Goal: Task Accomplishment & Management: Use online tool/utility

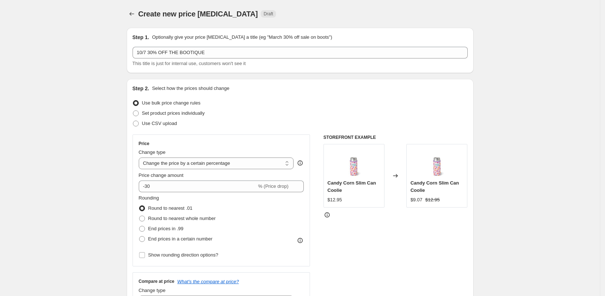
select select "percentage"
select select "collection"
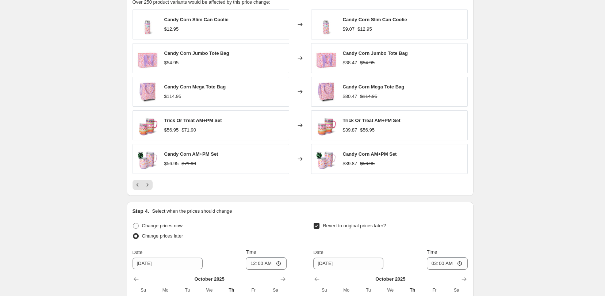
scroll to position [639, 0]
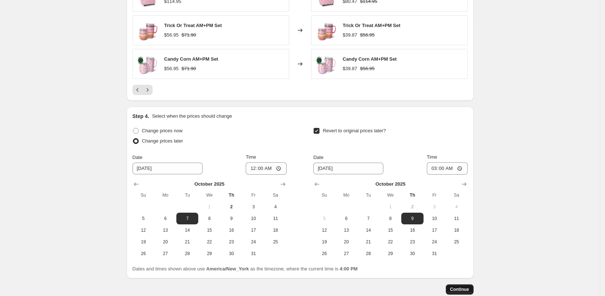
click at [468, 290] on span "Continue" at bounding box center [459, 289] width 19 height 6
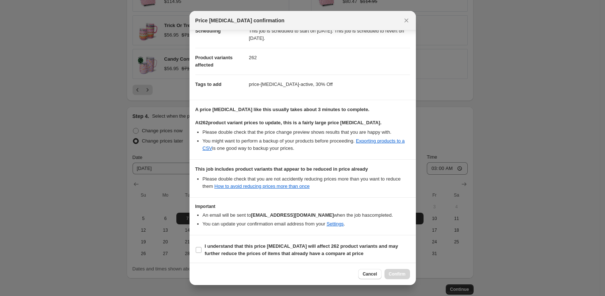
scroll to position [70, 0]
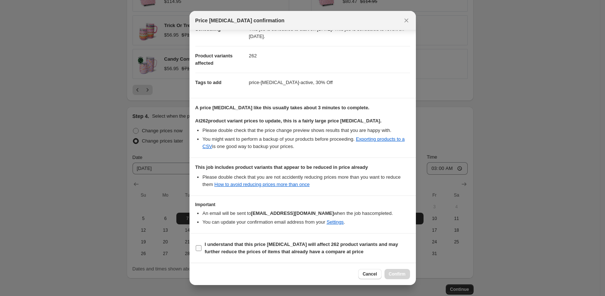
click at [200, 245] on input "I understand that this price change job will affect 262 product variants and ma…" at bounding box center [199, 248] width 6 height 6
checkbox input "true"
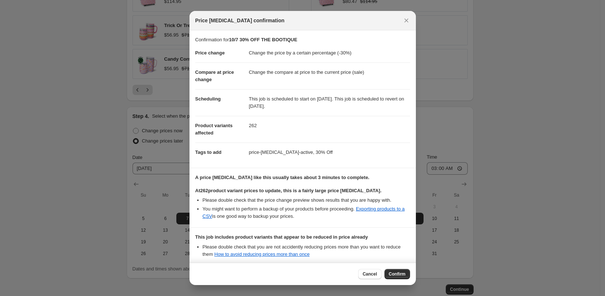
click at [405, 272] on span "Confirm" at bounding box center [397, 274] width 17 height 6
type input "10/7 30% OFF THE BOOTIQUE"
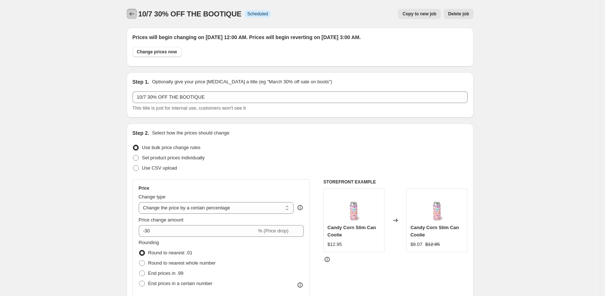
click at [133, 16] on icon "Price change jobs" at bounding box center [131, 13] width 7 height 7
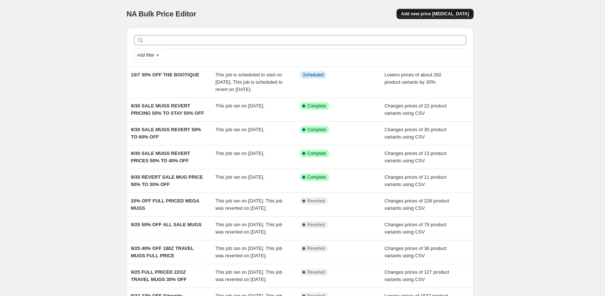
click at [433, 17] on button "Add new price [MEDICAL_DATA]" at bounding box center [435, 14] width 77 height 10
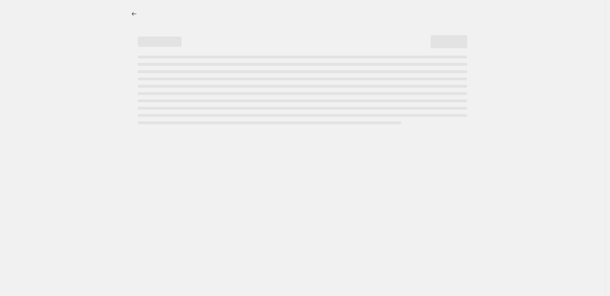
select select "percentage"
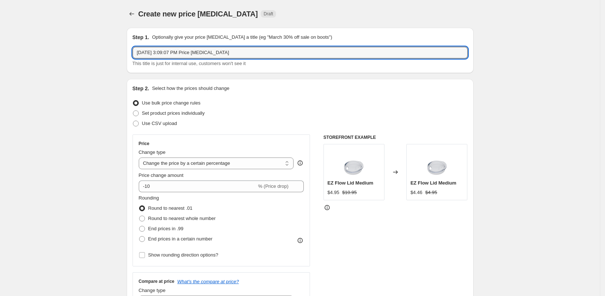
drag, startPoint x: 252, startPoint y: 48, endPoint x: 129, endPoint y: 54, distance: 123.5
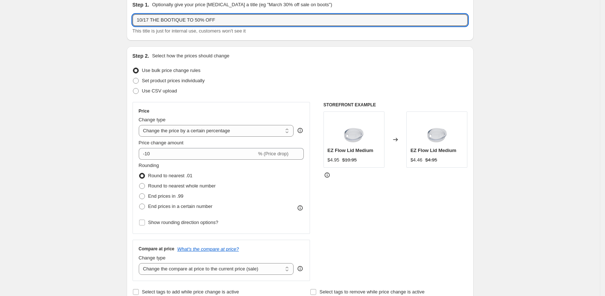
scroll to position [46, 0]
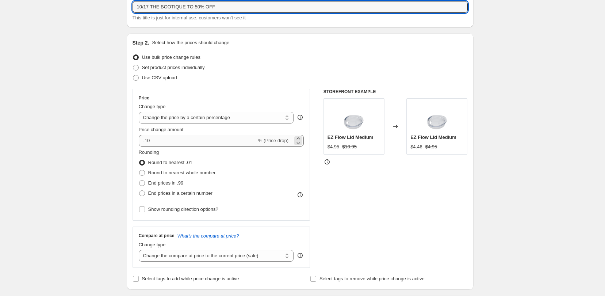
type input "10/17 THE BOOTIQUE TO 50% OFF"
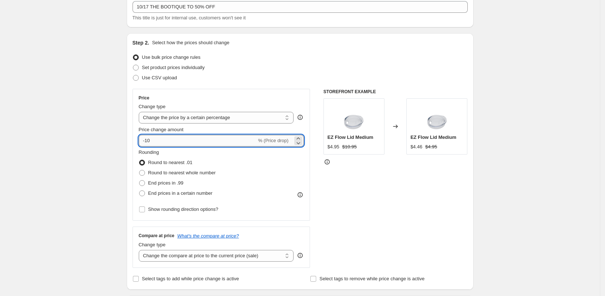
click at [171, 138] on input "-10" at bounding box center [198, 141] width 118 height 12
type input "-1"
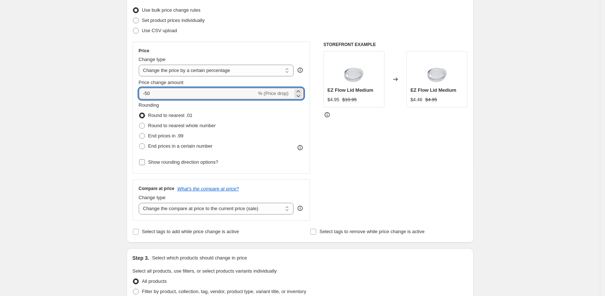
scroll to position [183, 0]
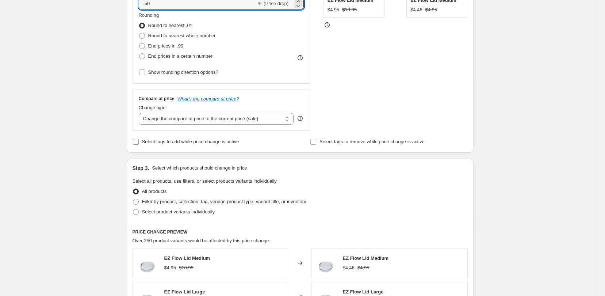
type input "-50"
click at [136, 140] on input "Select tags to add while price change is active" at bounding box center [136, 142] width 6 height 6
checkbox input "true"
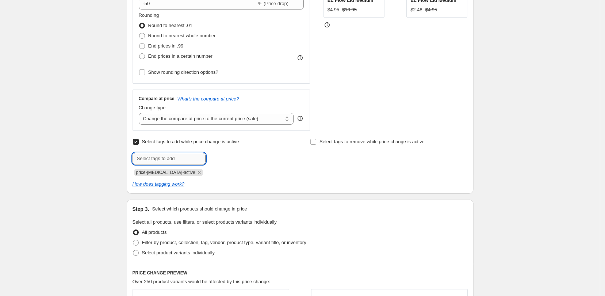
click at [176, 159] on input "text" at bounding box center [169, 159] width 73 height 12
type input "50% Off"
click at [235, 161] on button "Add 50% Off" at bounding box center [224, 158] width 35 height 10
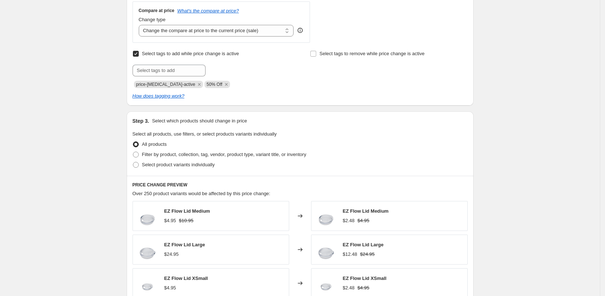
scroll to position [274, 0]
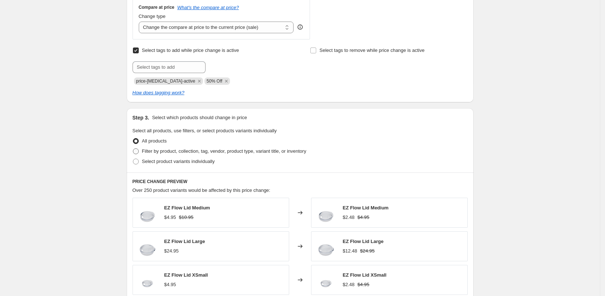
click at [137, 150] on span at bounding box center [136, 151] width 6 height 6
click at [133, 149] on input "Filter by product, collection, tag, vendor, product type, variant title, or inv…" at bounding box center [133, 148] width 0 height 0
radio input "true"
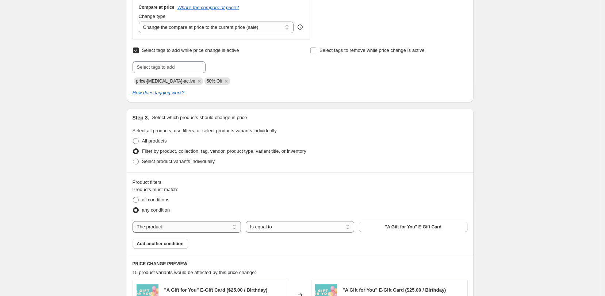
click at [221, 224] on select "The product The product's collection The product's tag The product's vendor The…" at bounding box center [187, 227] width 108 height 12
select select "collection"
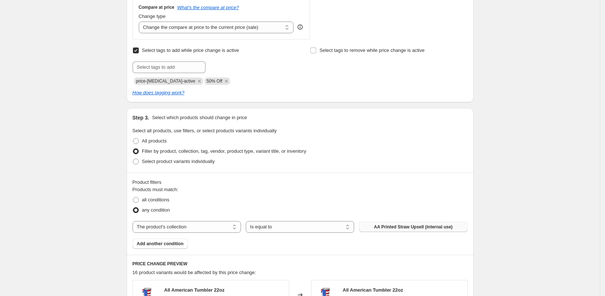
click at [440, 226] on span "AA Printed Straw Upsell (internal use)" at bounding box center [413, 227] width 79 height 6
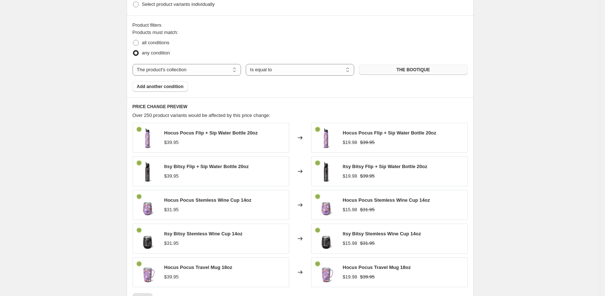
scroll to position [548, 0]
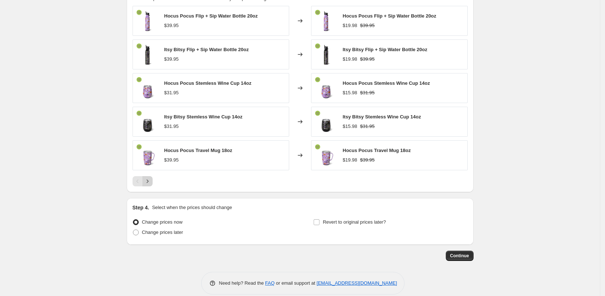
click at [147, 180] on icon "Next" at bounding box center [147, 180] width 7 height 7
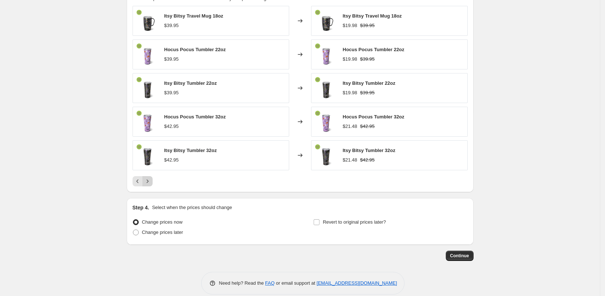
click at [150, 180] on icon "Next" at bounding box center [147, 180] width 7 height 7
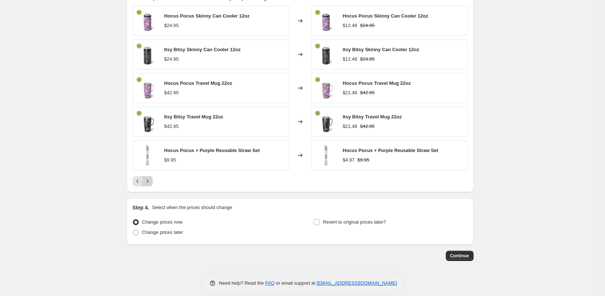
click at [150, 181] on icon "Next" at bounding box center [147, 180] width 7 height 7
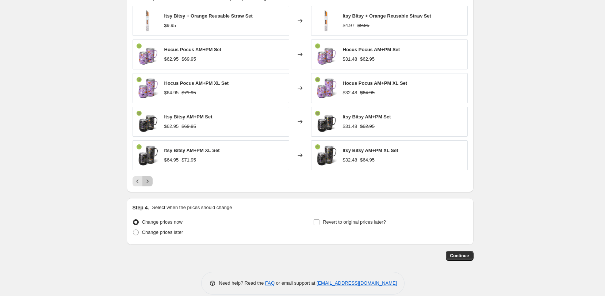
click at [151, 182] on icon "Next" at bounding box center [147, 180] width 7 height 7
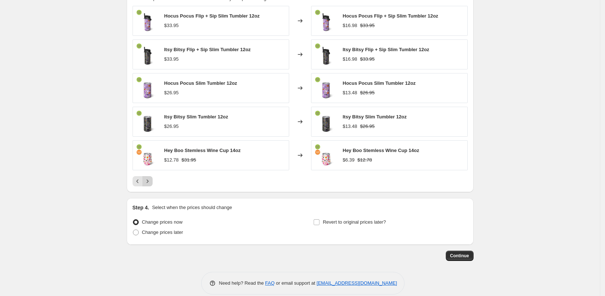
click at [151, 182] on icon "Next" at bounding box center [147, 180] width 7 height 7
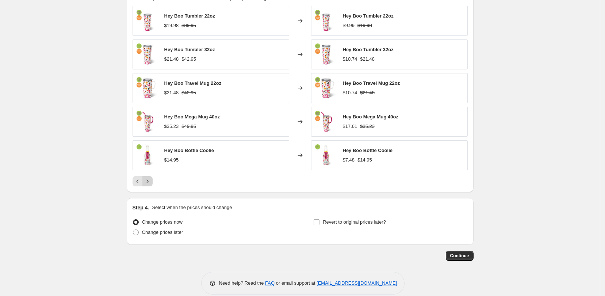
click at [151, 182] on icon "Next" at bounding box center [147, 180] width 7 height 7
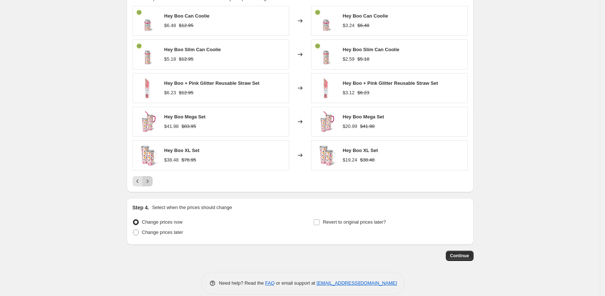
click at [151, 182] on icon "Next" at bounding box center [147, 180] width 7 height 7
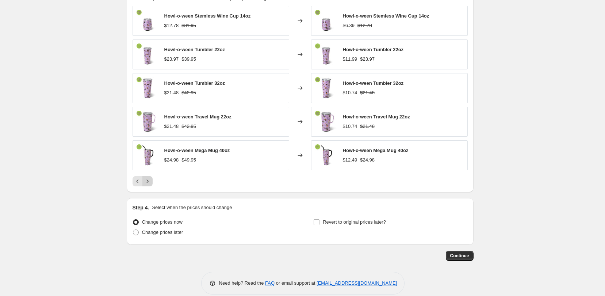
click at [151, 182] on icon "Next" at bounding box center [147, 180] width 7 height 7
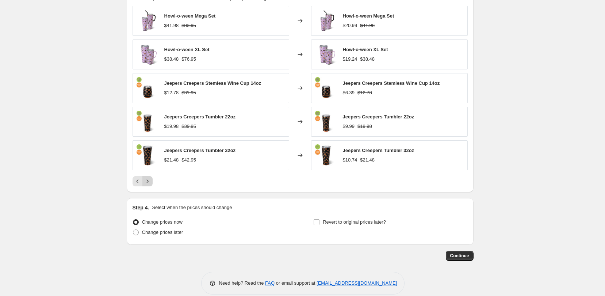
click at [151, 182] on icon "Next" at bounding box center [147, 180] width 7 height 7
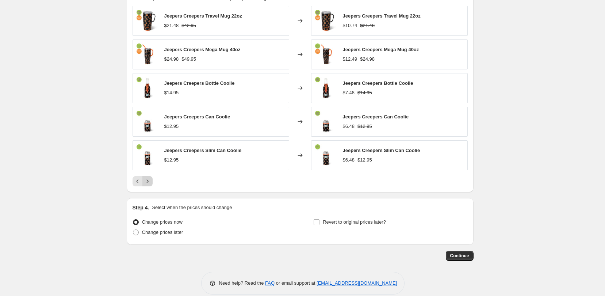
click at [151, 182] on icon "Next" at bounding box center [147, 180] width 7 height 7
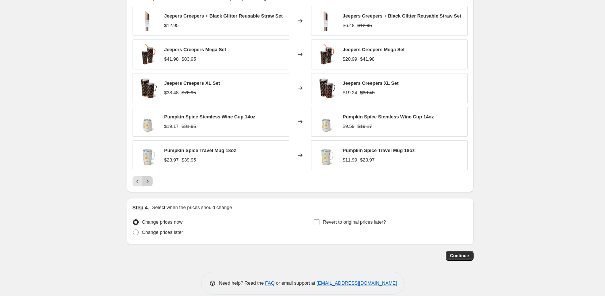
click at [151, 182] on icon "Next" at bounding box center [147, 180] width 7 height 7
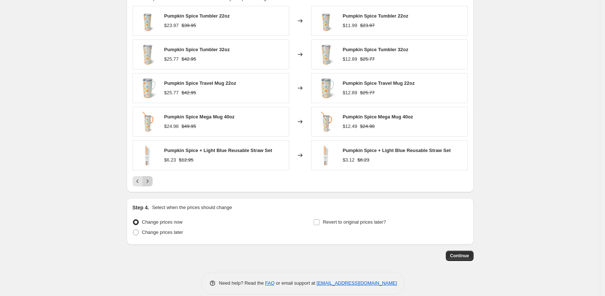
click at [151, 182] on icon "Next" at bounding box center [147, 180] width 7 height 7
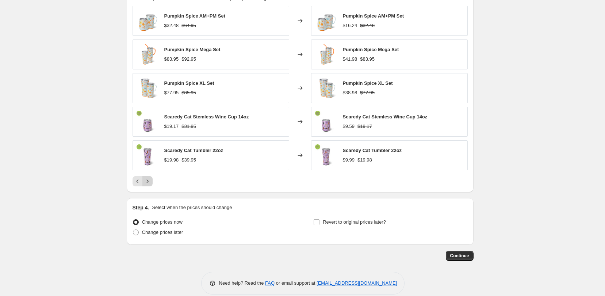
click at [151, 182] on icon "Next" at bounding box center [147, 180] width 7 height 7
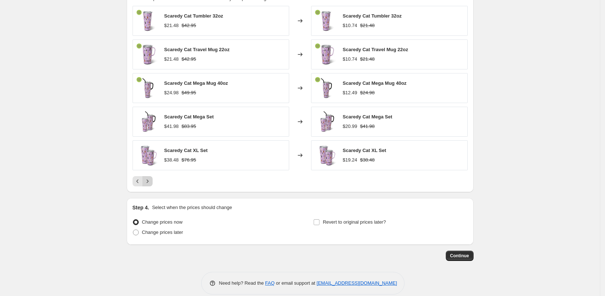
click at [151, 182] on icon "Next" at bounding box center [147, 180] width 7 height 7
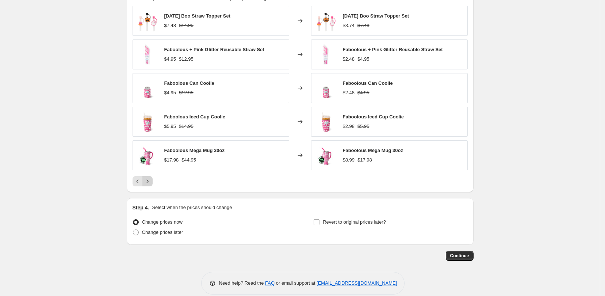
click at [151, 182] on icon "Next" at bounding box center [147, 180] width 7 height 7
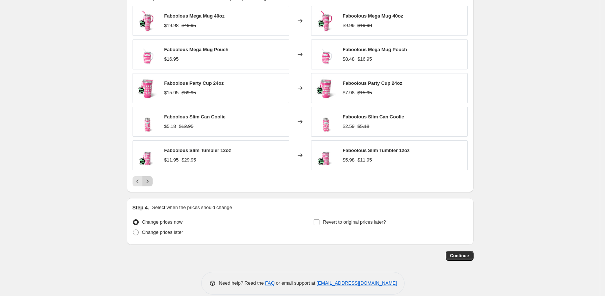
click at [151, 182] on icon "Next" at bounding box center [147, 180] width 7 height 7
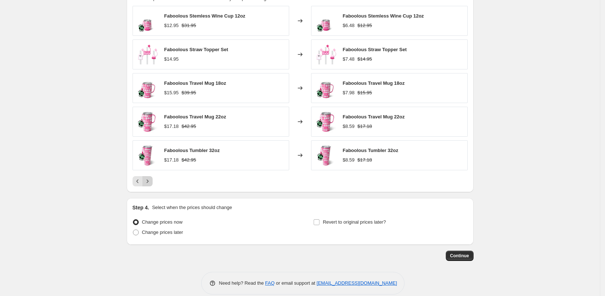
click at [151, 182] on icon "Next" at bounding box center [147, 180] width 7 height 7
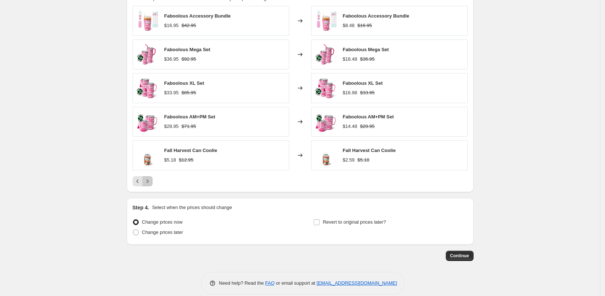
click at [151, 182] on icon "Next" at bounding box center [147, 180] width 7 height 7
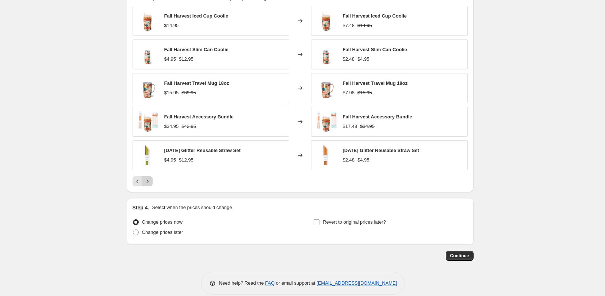
click at [151, 182] on icon "Next" at bounding box center [147, 180] width 7 height 7
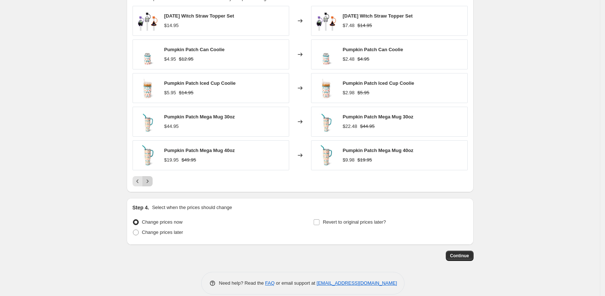
click at [151, 182] on icon "Next" at bounding box center [147, 180] width 7 height 7
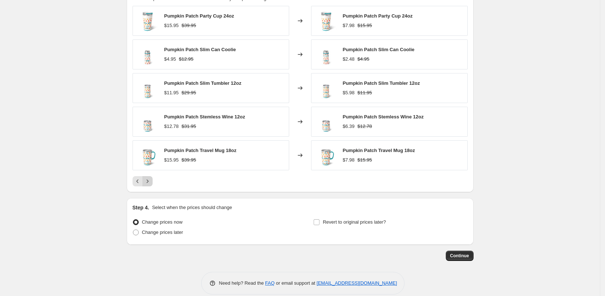
click at [151, 182] on icon "Next" at bounding box center [147, 180] width 7 height 7
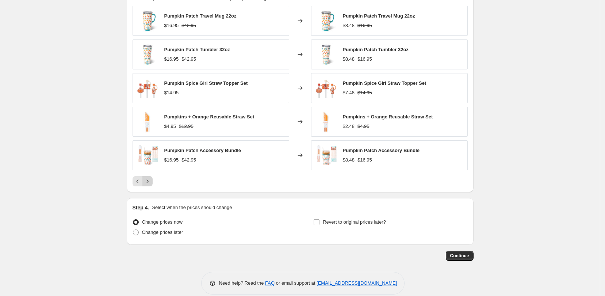
click at [151, 182] on icon "Next" at bounding box center [147, 180] width 7 height 7
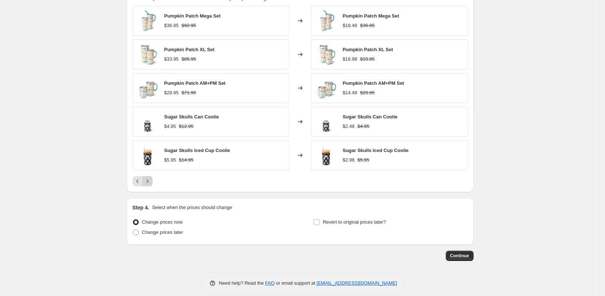
click at [151, 182] on icon "Next" at bounding box center [147, 180] width 7 height 7
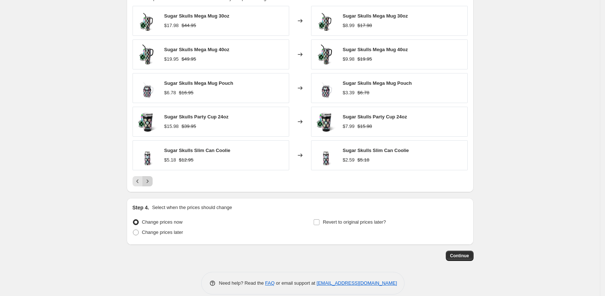
click at [151, 182] on icon "Next" at bounding box center [147, 180] width 7 height 7
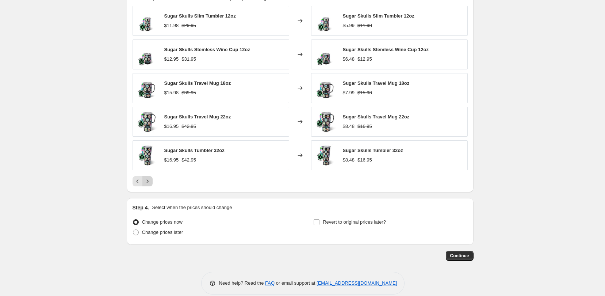
click at [151, 182] on icon "Next" at bounding box center [147, 180] width 7 height 7
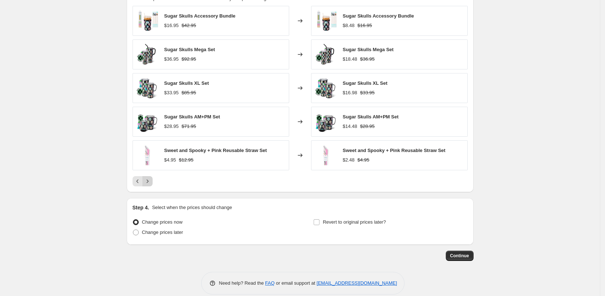
click at [151, 182] on icon "Next" at bounding box center [147, 180] width 7 height 7
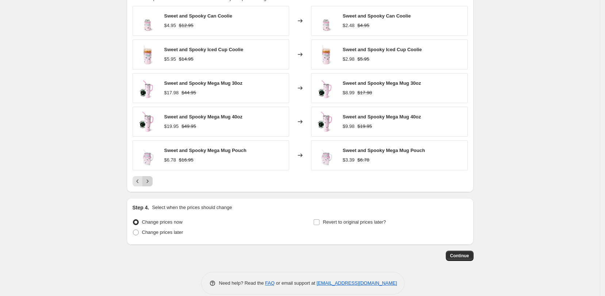
click at [151, 182] on icon "Next" at bounding box center [147, 180] width 7 height 7
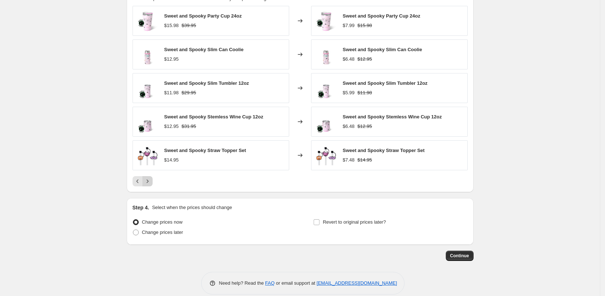
click at [151, 182] on icon "Next" at bounding box center [147, 180] width 7 height 7
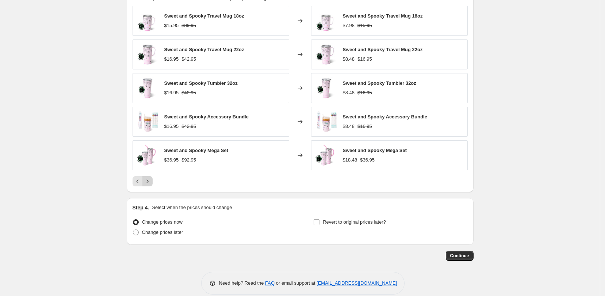
click at [151, 182] on icon "Next" at bounding box center [147, 180] width 7 height 7
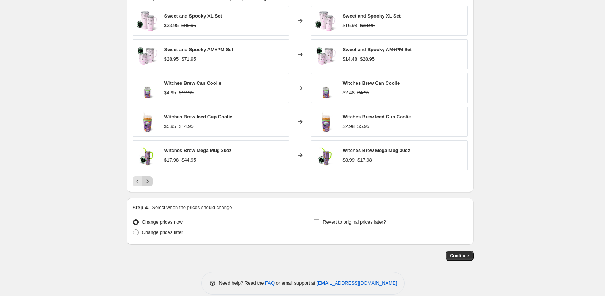
click at [151, 182] on icon "Next" at bounding box center [147, 180] width 7 height 7
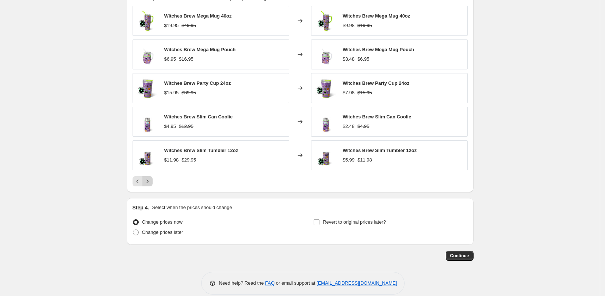
click at [151, 182] on icon "Next" at bounding box center [147, 180] width 7 height 7
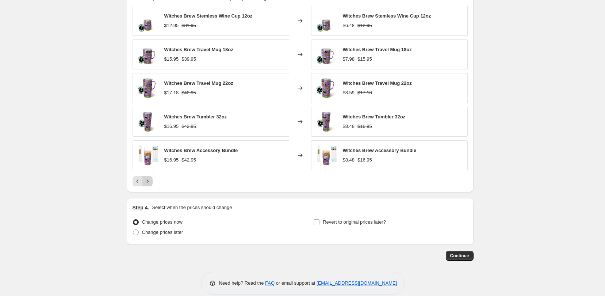
click at [151, 182] on icon "Next" at bounding box center [147, 180] width 7 height 7
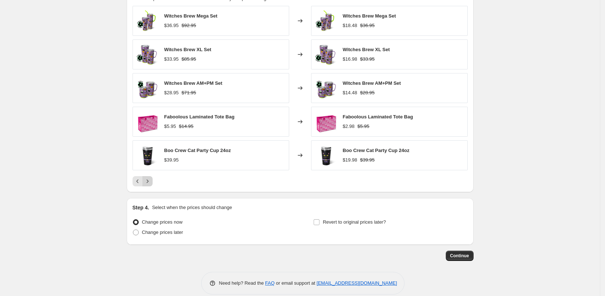
click at [151, 182] on icon "Next" at bounding box center [147, 180] width 7 height 7
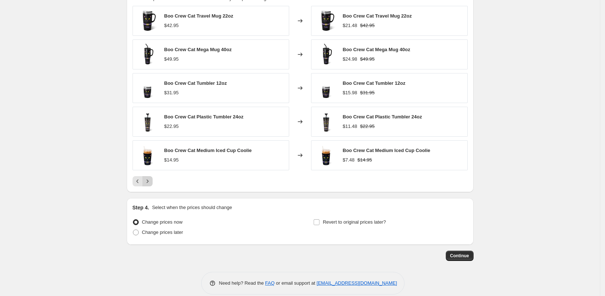
click at [151, 182] on icon "Next" at bounding box center [147, 180] width 7 height 7
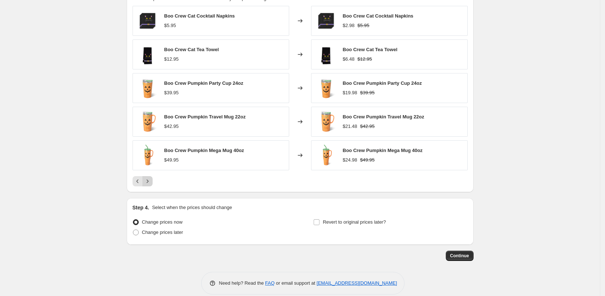
click at [151, 182] on icon "Next" at bounding box center [147, 180] width 7 height 7
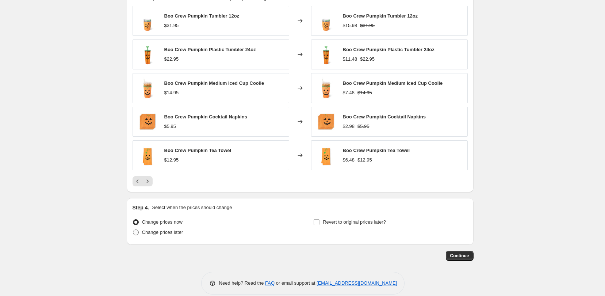
click at [138, 231] on span at bounding box center [136, 232] width 6 height 6
click at [133, 230] on input "Change prices later" at bounding box center [133, 229] width 0 height 0
radio input "true"
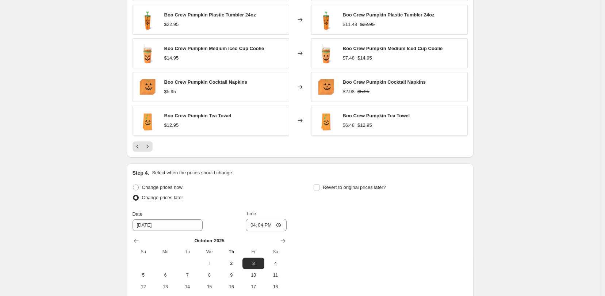
scroll to position [639, 0]
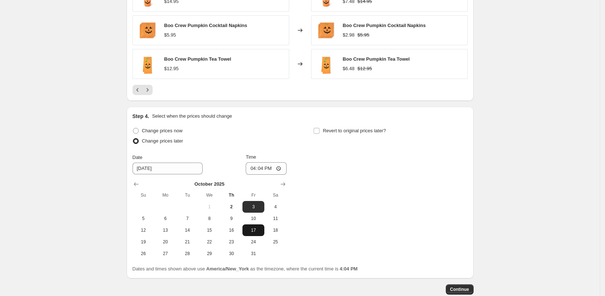
click at [250, 230] on span "17" at bounding box center [253, 230] width 16 height 6
type input "10/17/2025"
click at [275, 167] on input "16:04" at bounding box center [266, 168] width 41 height 12
click at [281, 168] on input "16:04" at bounding box center [266, 168] width 41 height 12
type input "00:00"
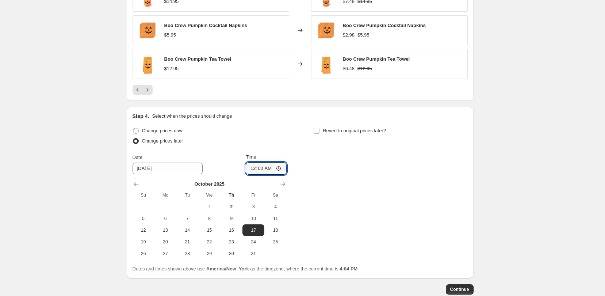
click at [363, 194] on div "Change prices now Change prices later Date 10/17/2025 Time 00:00 October 2025 S…" at bounding box center [300, 193] width 335 height 134
click at [320, 133] on input "Revert to original prices later?" at bounding box center [317, 131] width 6 height 6
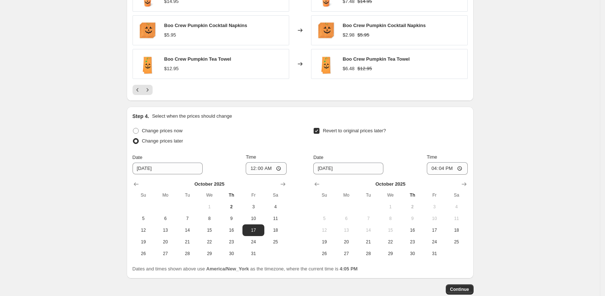
click at [319, 133] on input "Revert to original prices later?" at bounding box center [317, 131] width 6 height 6
checkbox input "false"
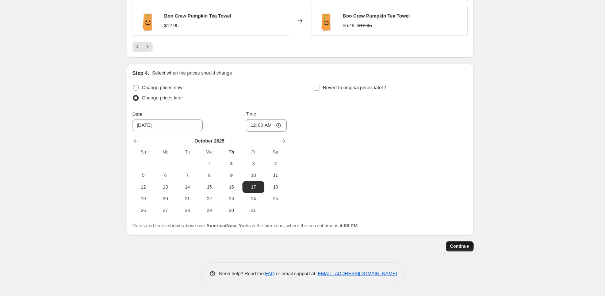
click at [460, 246] on span "Continue" at bounding box center [459, 246] width 19 height 6
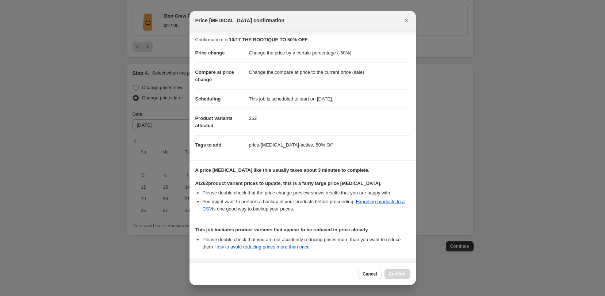
scroll to position [62, 0]
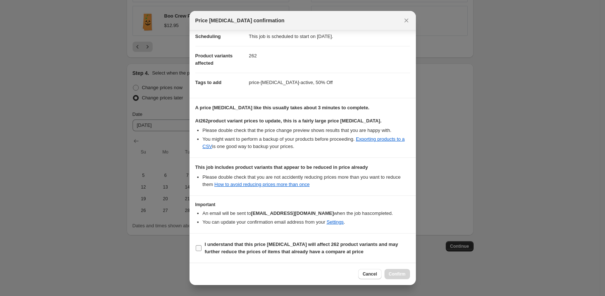
click at [199, 252] on label "I understand that this price change job will affect 262 product variants and ma…" at bounding box center [302, 248] width 215 height 18
click at [199, 251] on input "I understand that this price change job will affect 262 product variants and ma…" at bounding box center [199, 248] width 6 height 6
checkbox input "true"
click at [400, 272] on span "Confirm" at bounding box center [397, 274] width 17 height 6
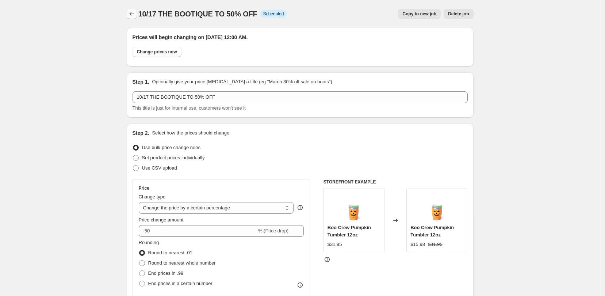
click at [135, 17] on icon "Price change jobs" at bounding box center [131, 13] width 7 height 7
